Goal: Task Accomplishment & Management: Manage account settings

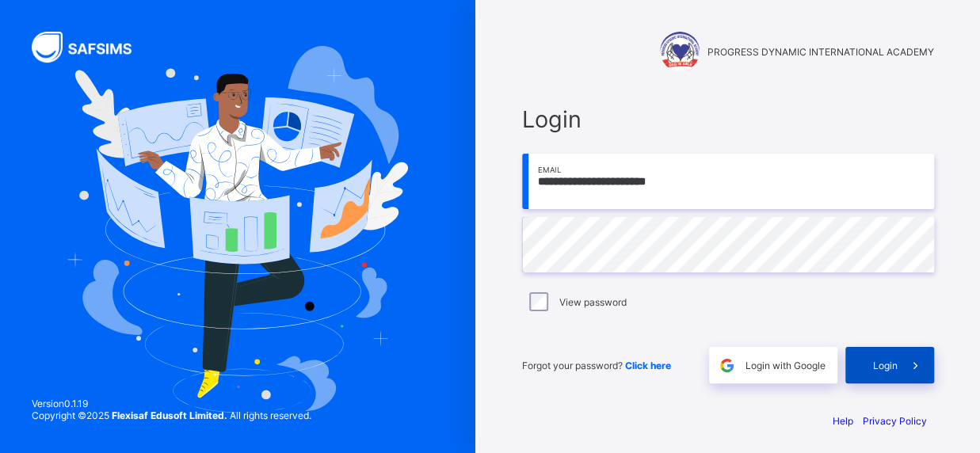
click at [916, 368] on icon at bounding box center [916, 365] width 17 height 15
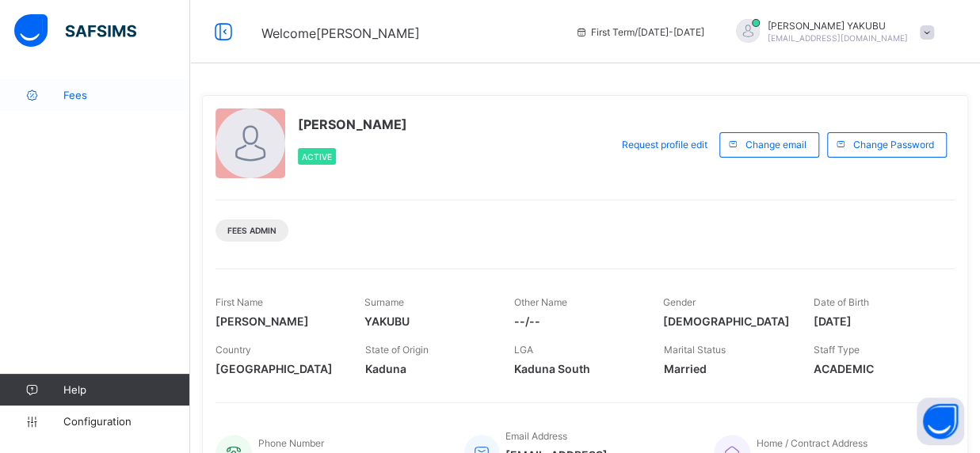
click at [86, 99] on span "Fees" at bounding box center [126, 95] width 127 height 13
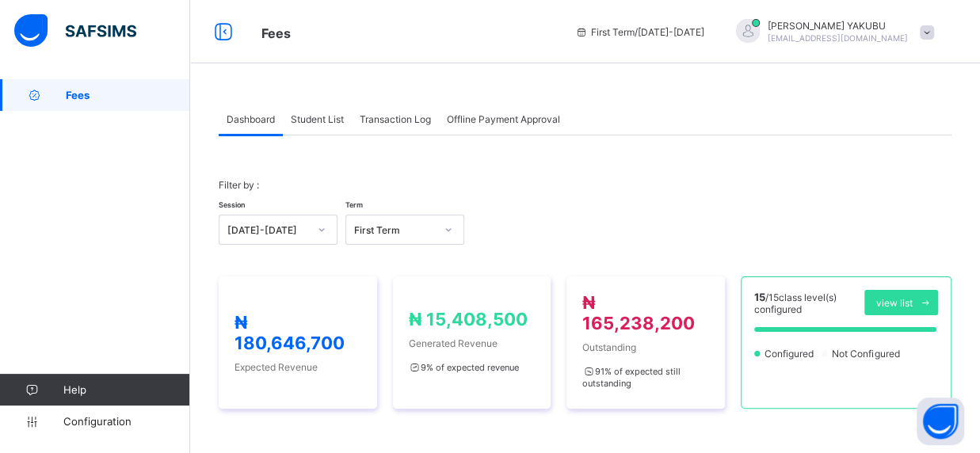
click at [86, 97] on span "Fees" at bounding box center [128, 95] width 124 height 13
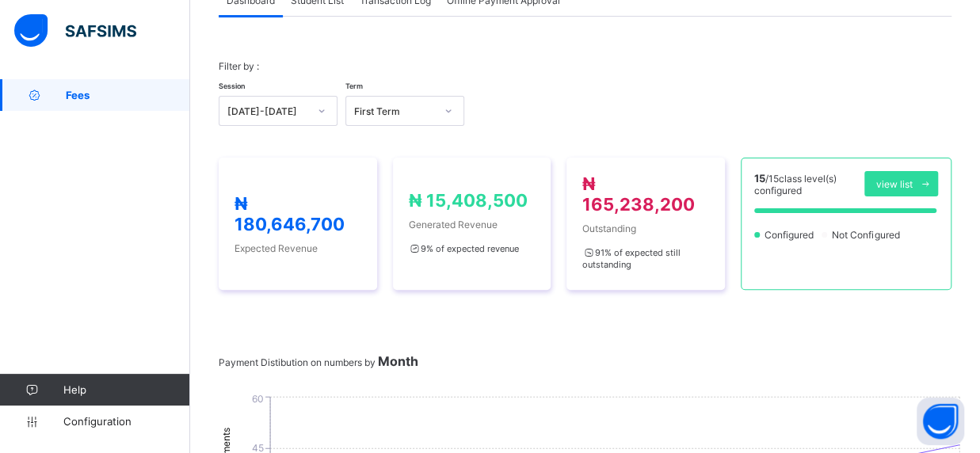
scroll to position [59, 0]
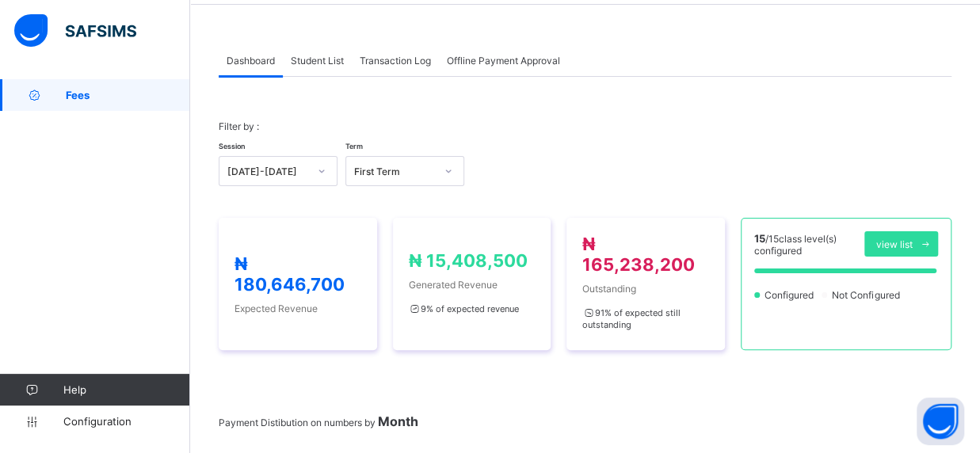
click at [314, 59] on span "Student List" at bounding box center [317, 61] width 53 height 12
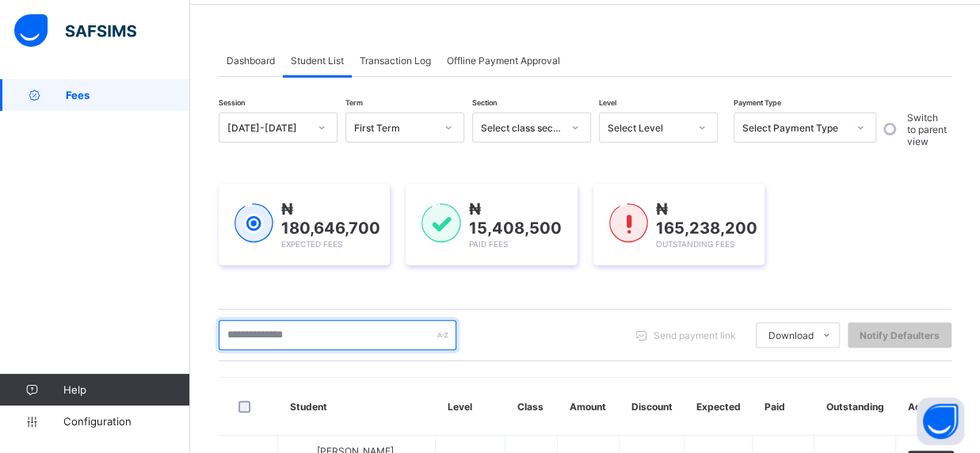
click at [334, 335] on input "text" at bounding box center [338, 335] width 238 height 30
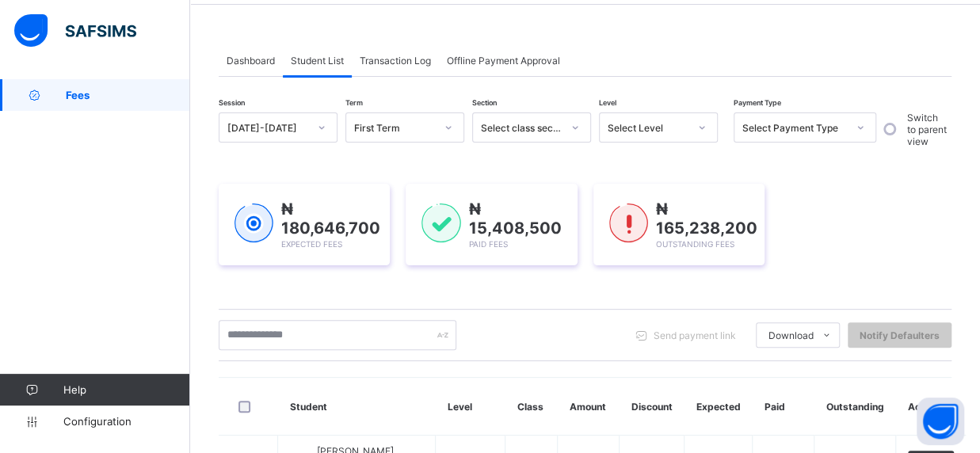
click at [395, 354] on div "Send payment link Download Students Payment Students Payment Status Student Ite…" at bounding box center [585, 335] width 733 height 52
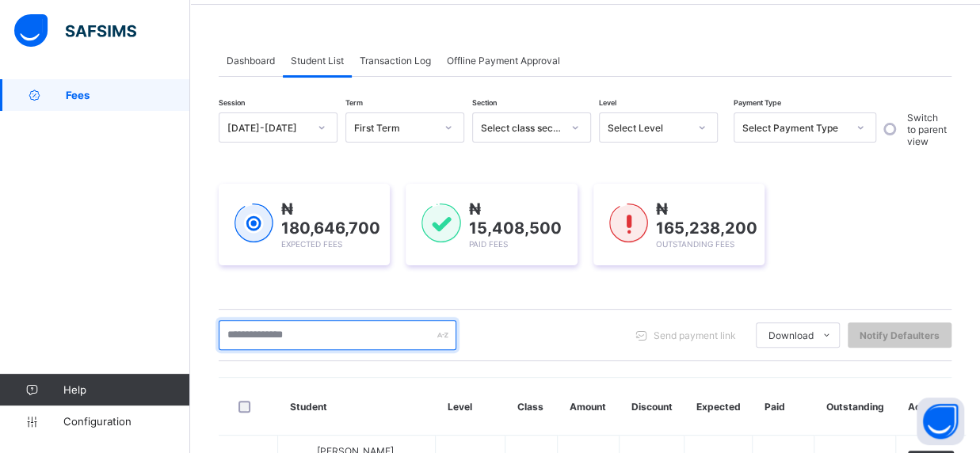
click at [338, 346] on input "text" at bounding box center [338, 335] width 238 height 30
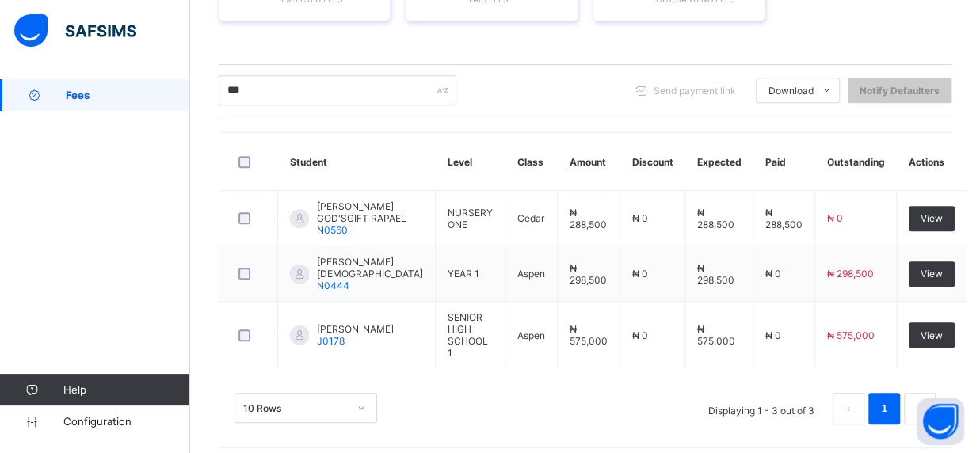
scroll to position [341, 0]
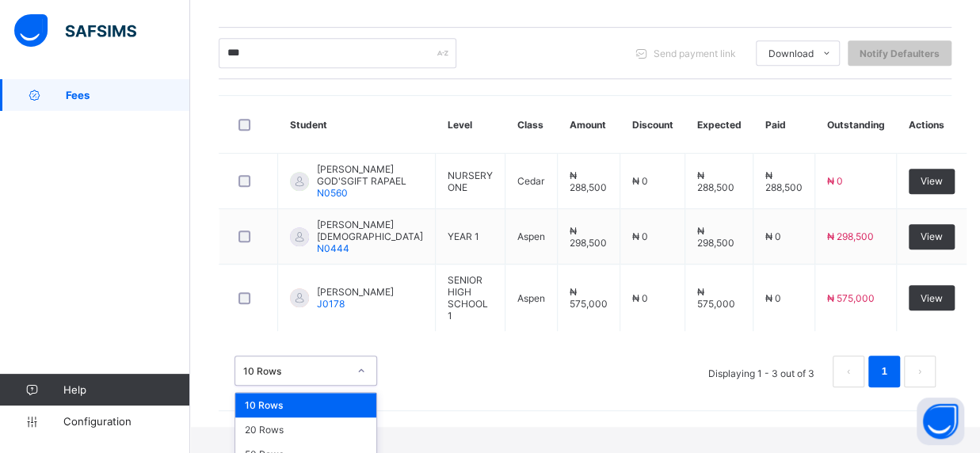
click at [365, 386] on div "option 10 Rows focused, 1 of 3. 3 results available. Use Up and Down to choose …" at bounding box center [306, 371] width 143 height 30
click at [322, 418] on div "20 Rows" at bounding box center [305, 430] width 141 height 25
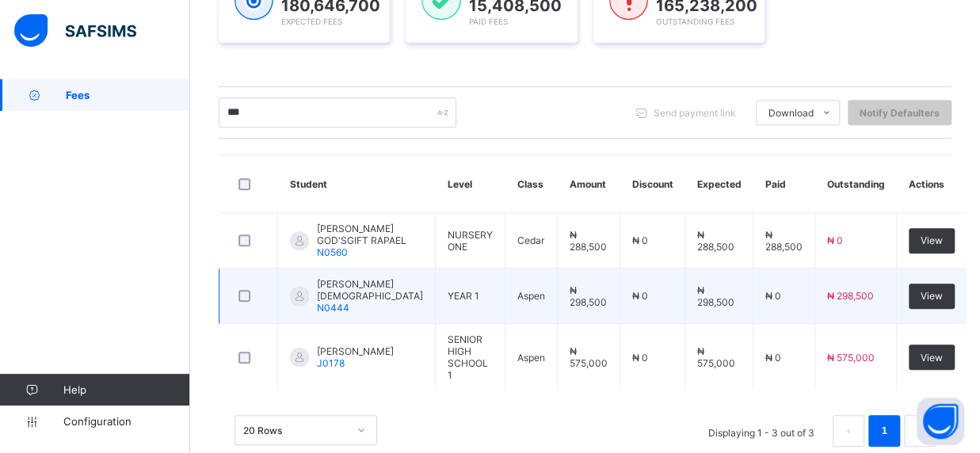
scroll to position [304, 0]
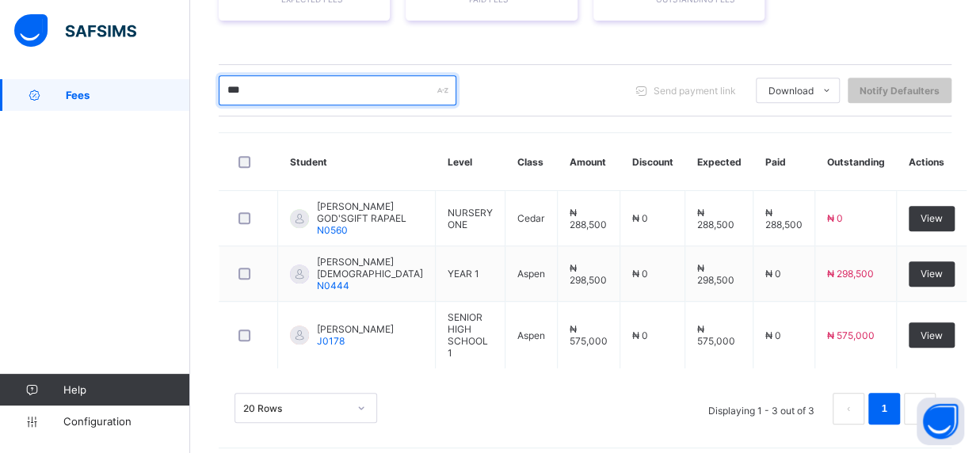
click at [256, 86] on input "***" at bounding box center [338, 90] width 238 height 30
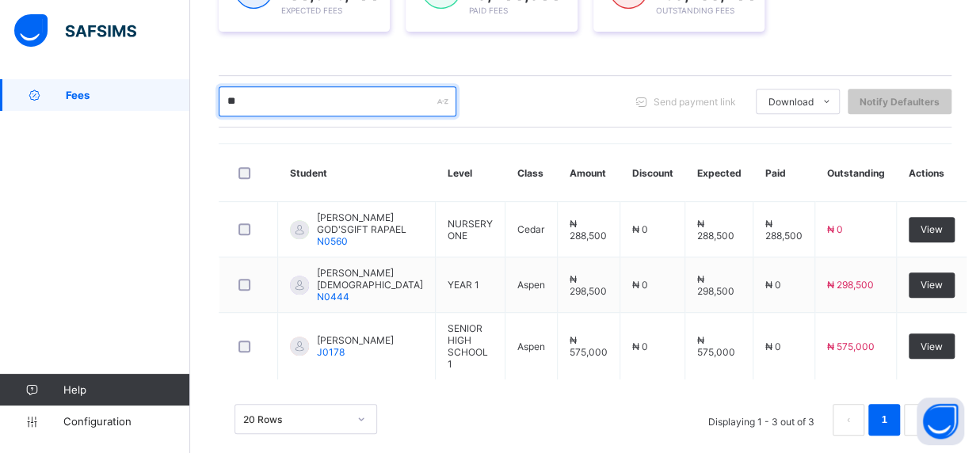
type input "*"
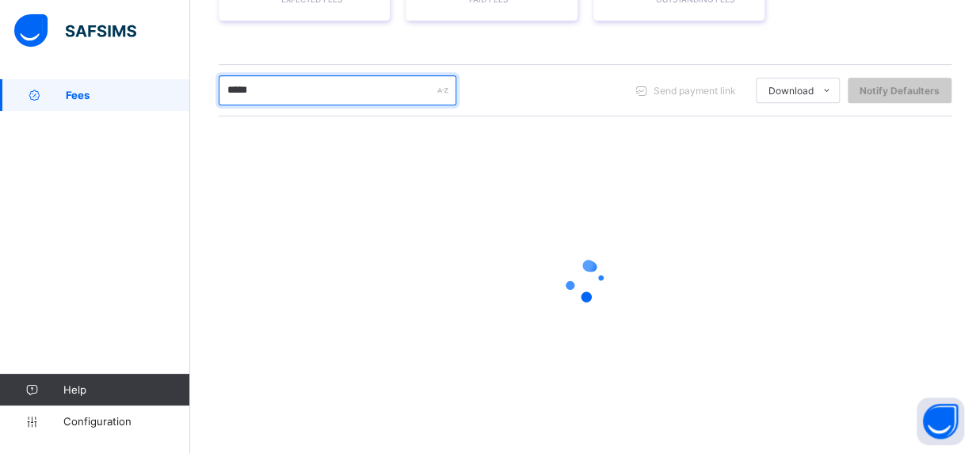
type input "*****"
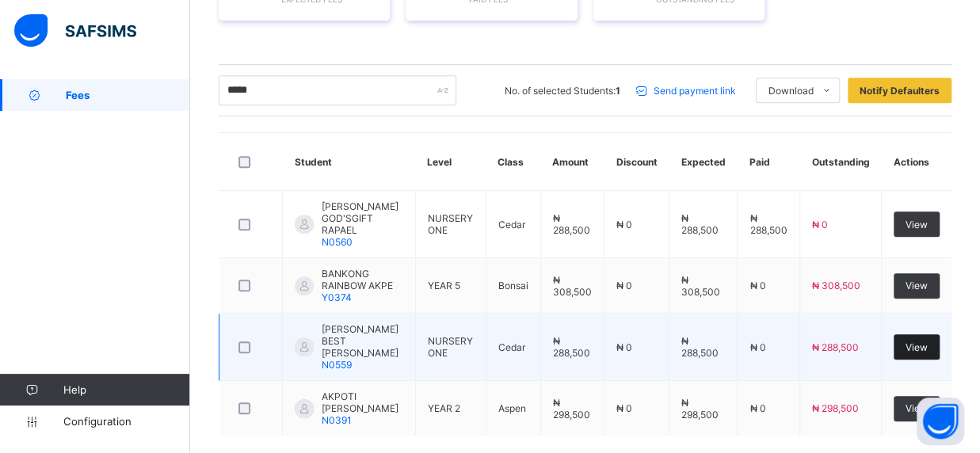
click at [928, 342] on span "View" at bounding box center [917, 348] width 22 height 12
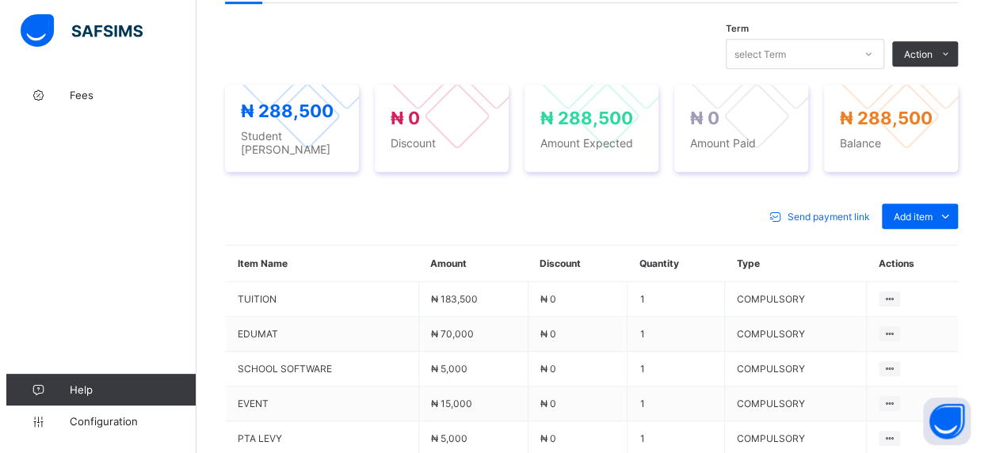
scroll to position [553, 0]
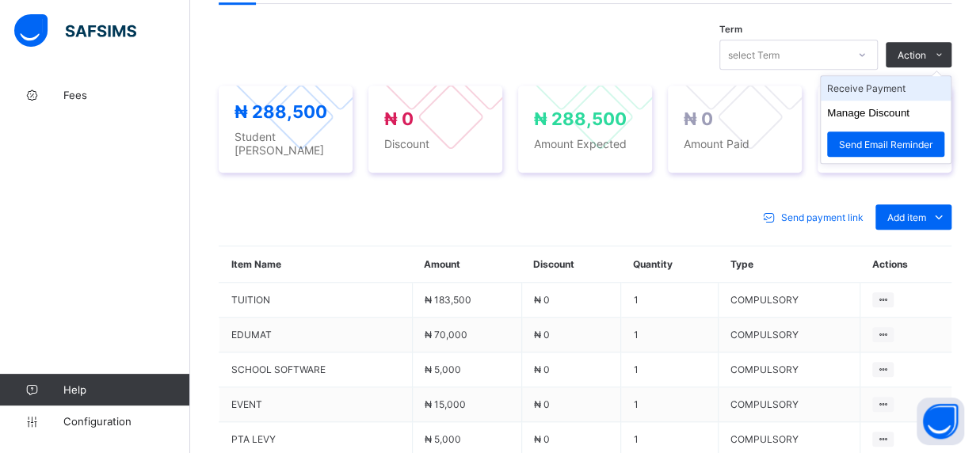
click at [909, 76] on li "Receive Payment" at bounding box center [886, 88] width 130 height 25
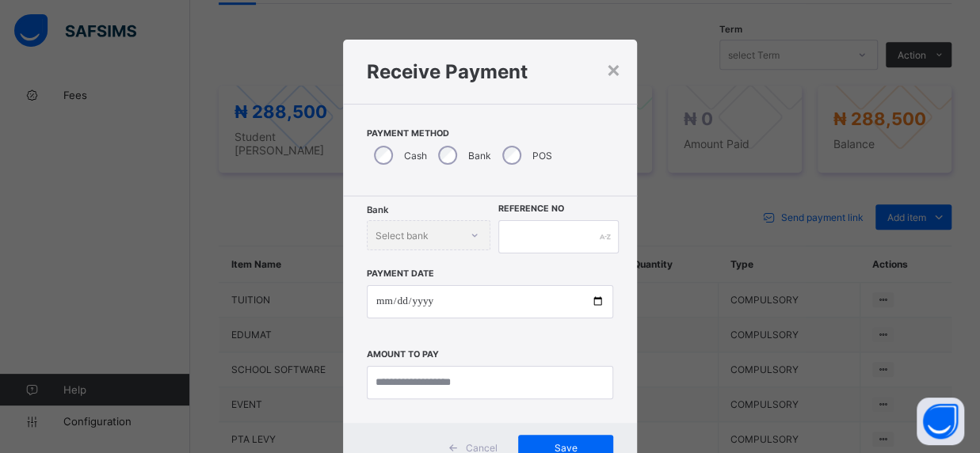
click at [458, 234] on div "Bank Select bank" at bounding box center [429, 235] width 124 height 30
click at [481, 234] on div "Select bank" at bounding box center [433, 235] width 125 height 30
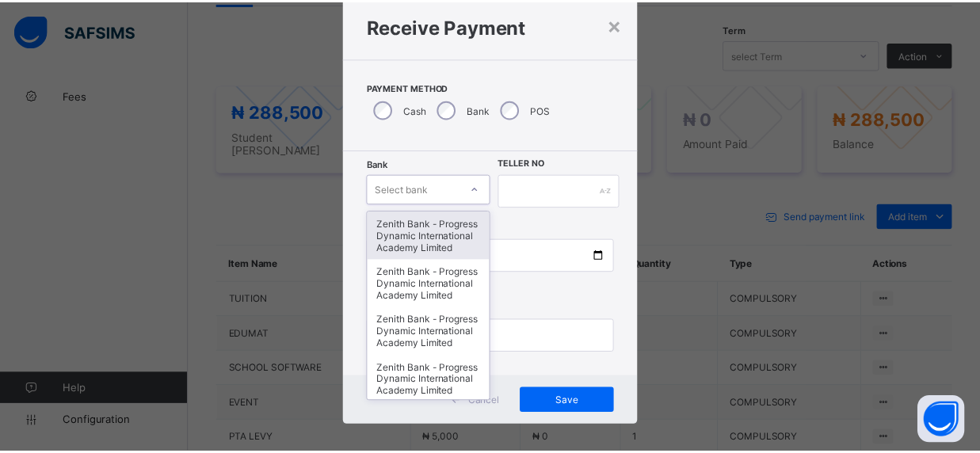
scroll to position [48, 0]
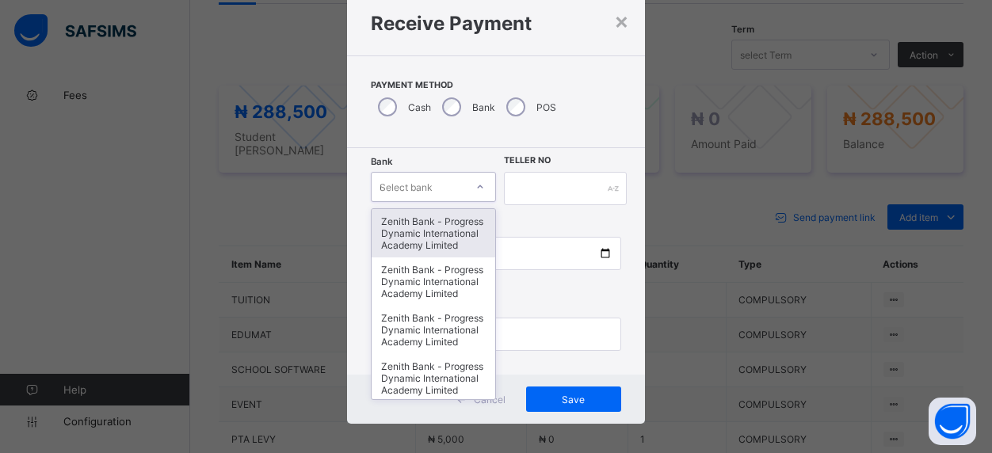
type input "**"
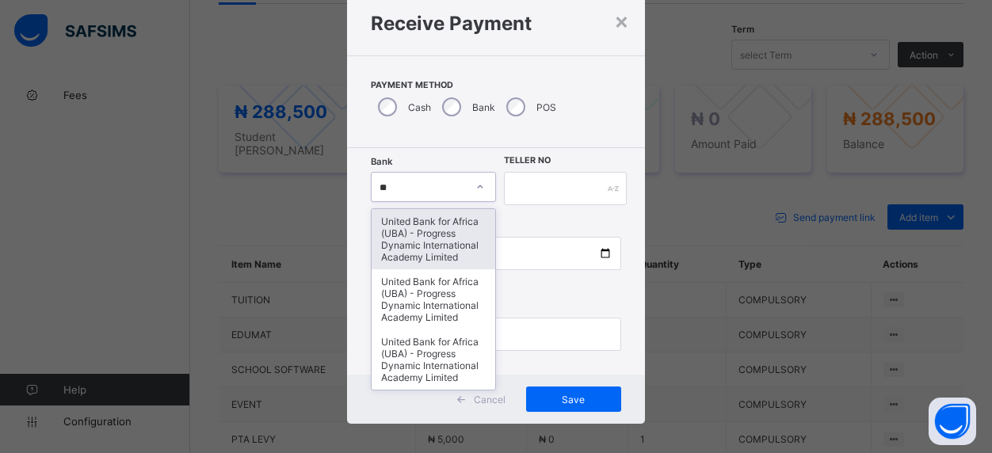
click at [438, 239] on div "United Bank for Africa (UBA) - Progress Dynamic International Academy Limited" at bounding box center [434, 239] width 124 height 60
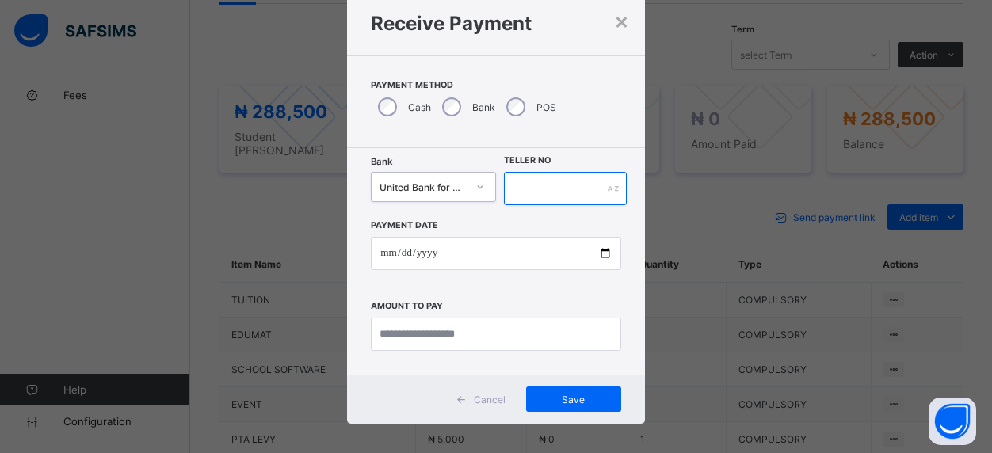
click at [564, 196] on input "text" at bounding box center [565, 188] width 123 height 33
type input "*"
type input "**********"
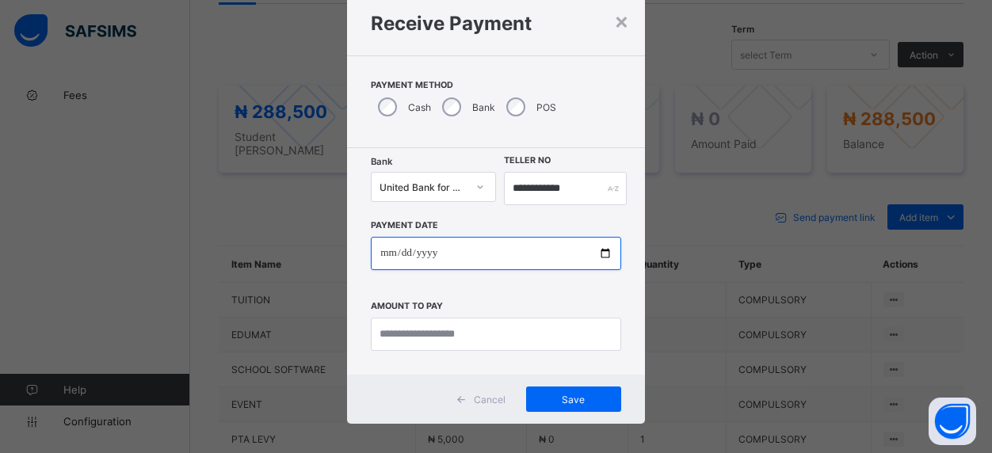
click at [493, 252] on input "date" at bounding box center [496, 253] width 250 height 33
click at [605, 256] on input "date" at bounding box center [496, 253] width 250 height 33
type input "**********"
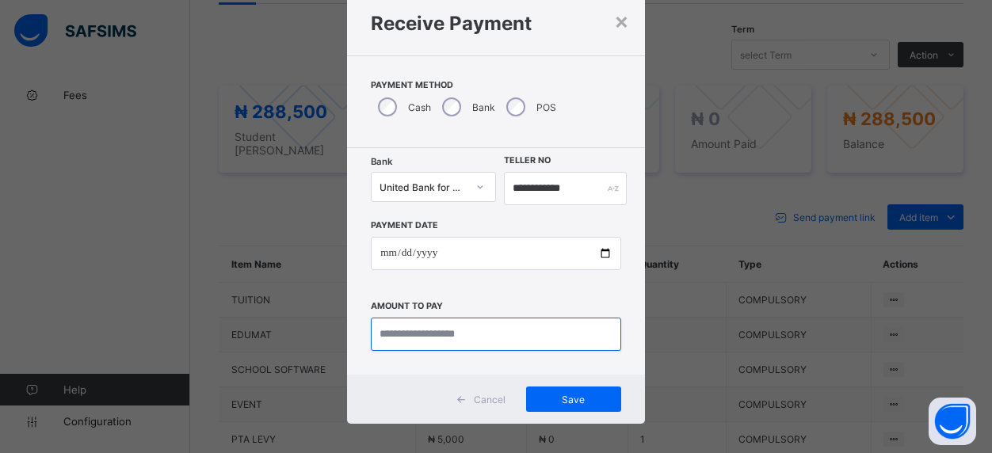
click at [485, 327] on input "currency" at bounding box center [496, 334] width 250 height 33
click at [442, 335] on input "currency" at bounding box center [496, 334] width 250 height 33
type input "*********"
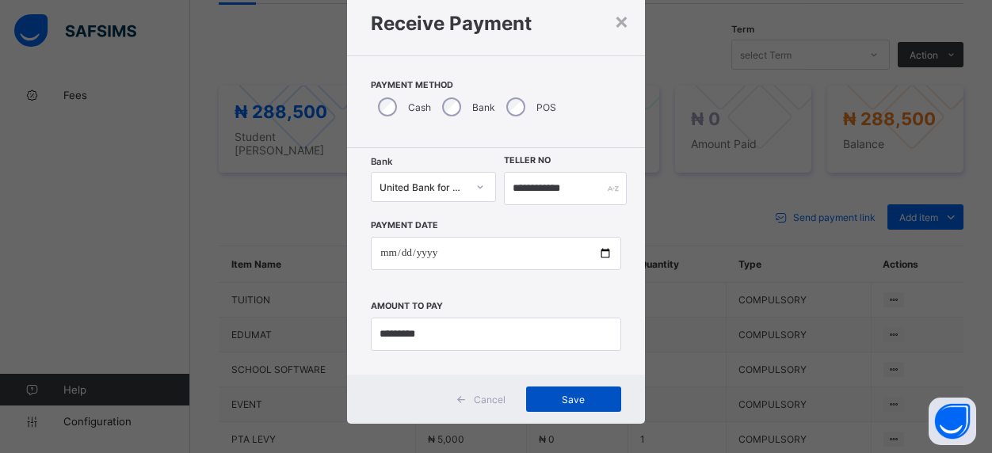
click at [587, 392] on div "Save" at bounding box center [573, 399] width 95 height 25
click at [558, 394] on span "Save" at bounding box center [565, 400] width 71 height 12
click at [613, 17] on div "×" at bounding box center [613, 20] width 15 height 27
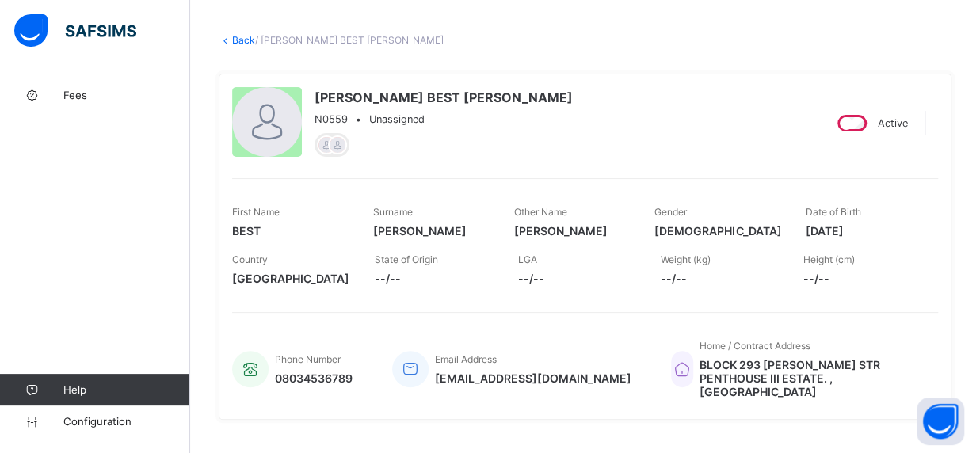
scroll to position [36, 0]
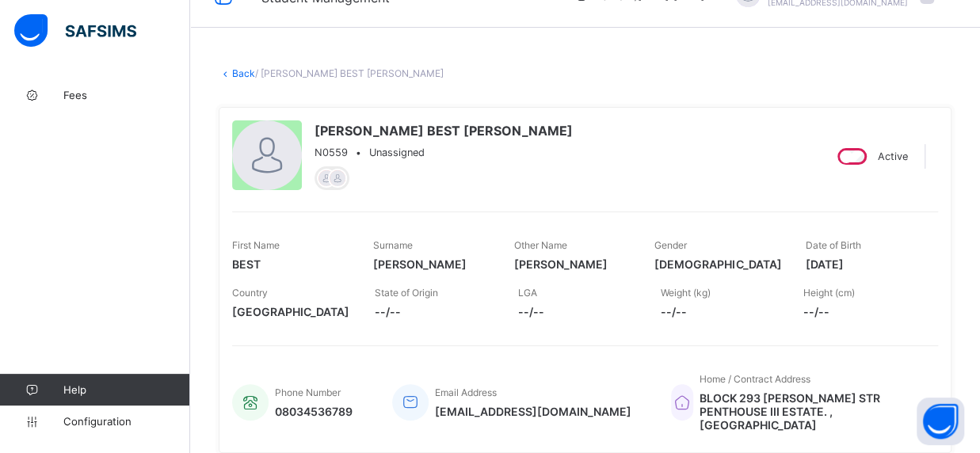
click at [236, 71] on link "Back" at bounding box center [243, 73] width 23 height 12
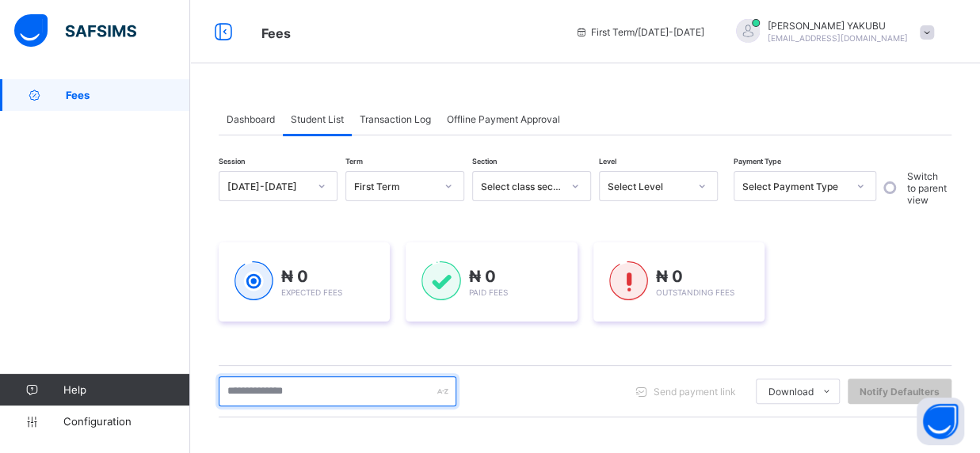
click at [339, 395] on input "text" at bounding box center [338, 391] width 238 height 30
click at [279, 399] on input "text" at bounding box center [338, 391] width 238 height 30
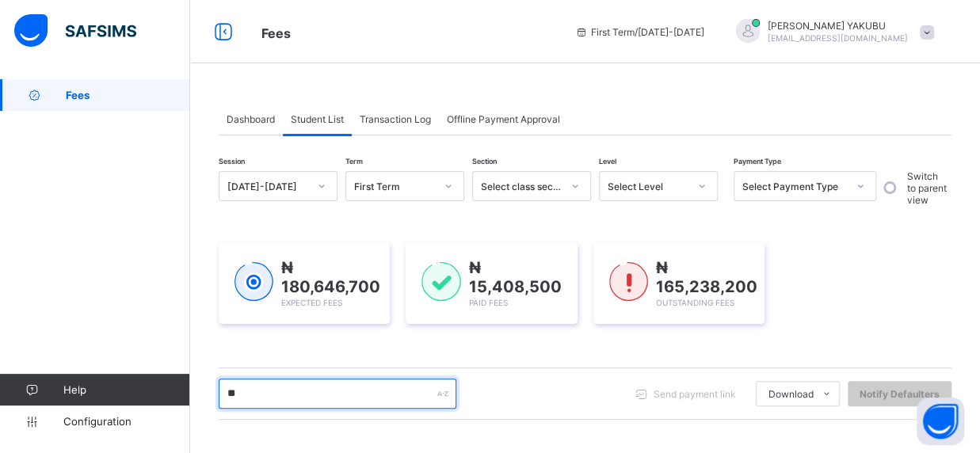
type input "*"
type input "******"
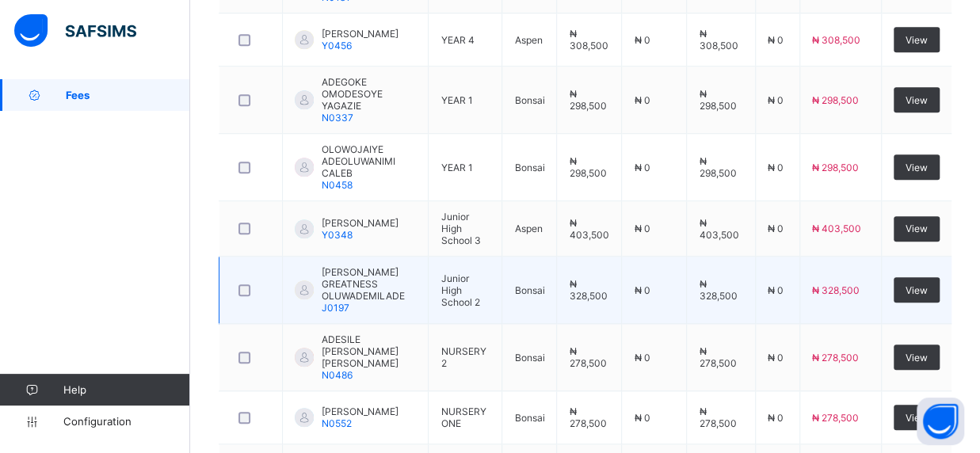
scroll to position [618, 0]
